Goal: Task Accomplishment & Management: Complete application form

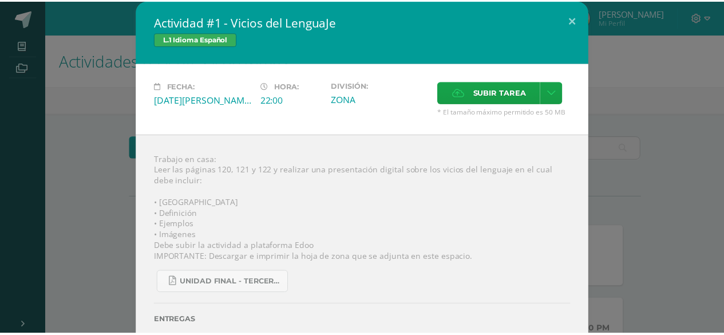
scroll to position [286, 0]
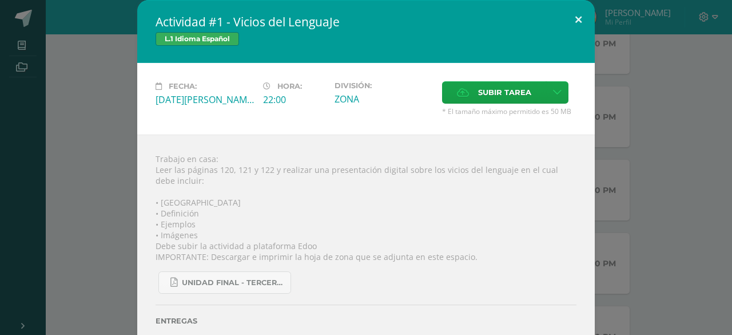
click at [566, 18] on button at bounding box center [578, 19] width 33 height 39
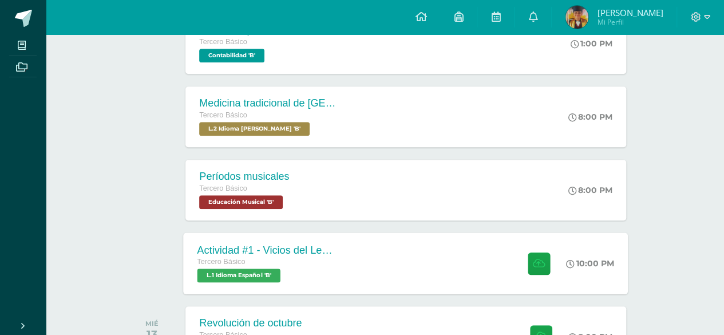
click at [323, 261] on div "Tercero Básico" at bounding box center [266, 262] width 138 height 13
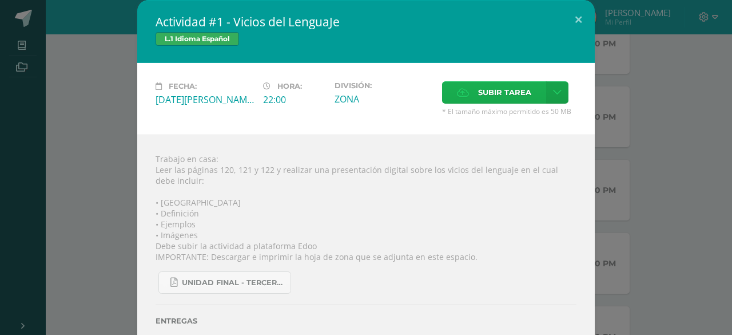
click at [478, 96] on span "Subir tarea" at bounding box center [504, 92] width 53 height 21
click at [0, 0] on input "Subir tarea" at bounding box center [0, 0] width 0 height 0
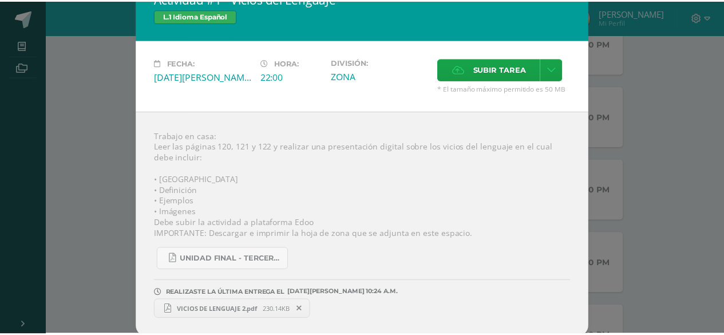
scroll to position [0, 0]
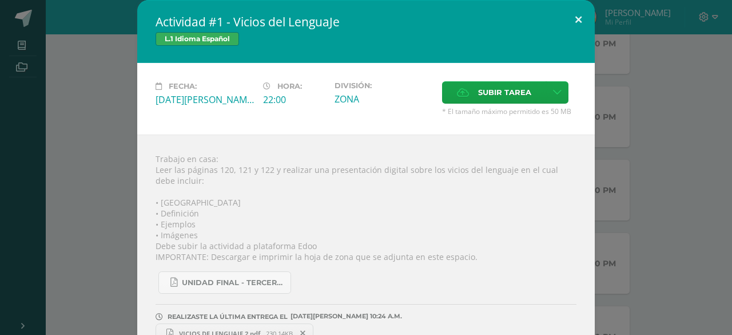
click at [572, 22] on button at bounding box center [578, 19] width 33 height 39
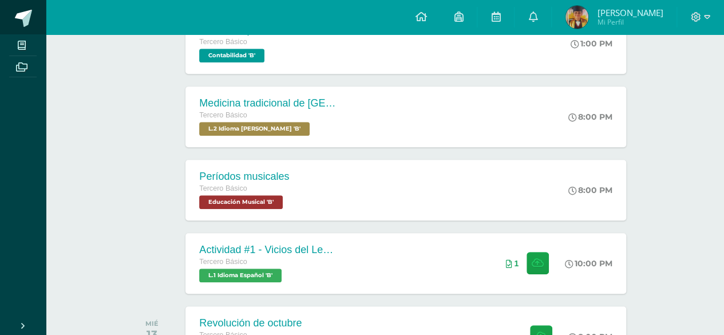
click at [0, 14] on link at bounding box center [23, 17] width 46 height 34
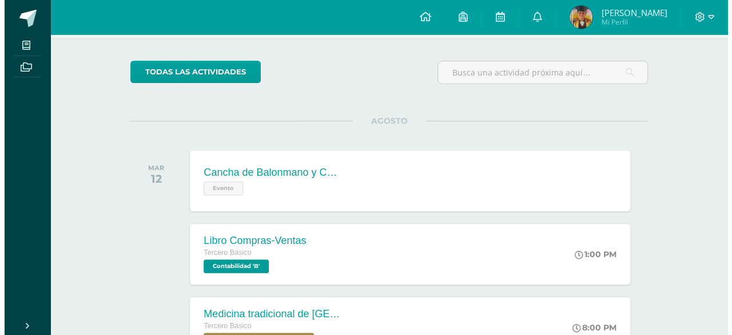
scroll to position [229, 0]
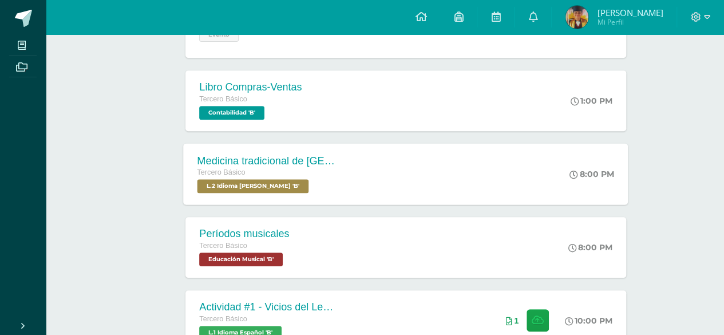
click at [293, 150] on div "Medicina tradicional de [GEOGRAPHIC_DATA] Tercero Básico L.2 Idioma [PERSON_NAM…" at bounding box center [267, 173] width 166 height 61
